Goal: Task Accomplishment & Management: Use online tool/utility

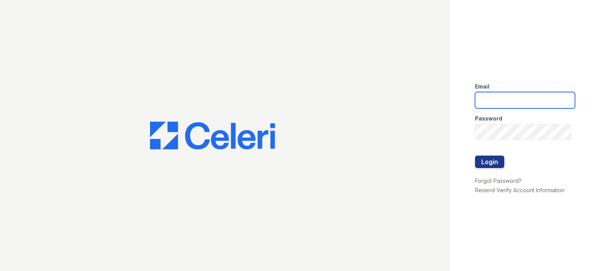
type input "wycliff.pm@cafmanagement.com"
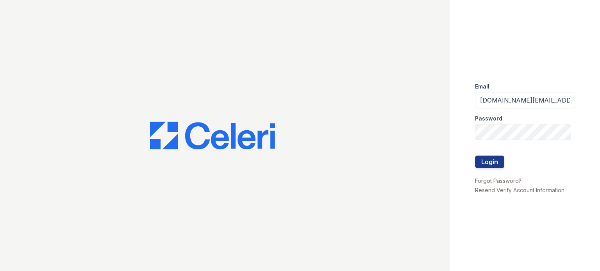
click at [472, 160] on div "Email wycliff.pm@cafmanagement.com Password Login Forgot Password? Resend Verif…" at bounding box center [525, 135] width 150 height 271
click at [476, 162] on button "Login" at bounding box center [489, 162] width 29 height 12
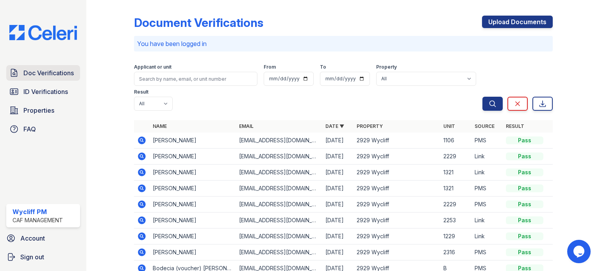
click at [50, 75] on span "Doc Verifications" at bounding box center [48, 72] width 50 height 9
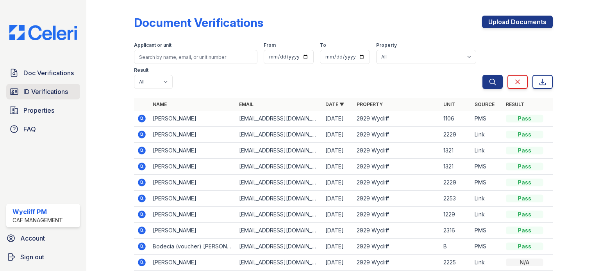
click at [70, 95] on link "ID Verifications" at bounding box center [43, 92] width 74 height 16
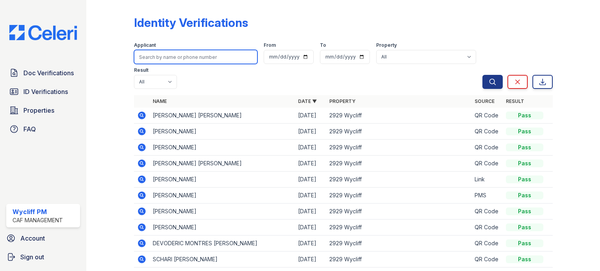
click at [189, 59] on input "search" at bounding box center [195, 57] width 123 height 14
type input "white"
click at [482, 75] on button "Search" at bounding box center [492, 82] width 20 height 14
